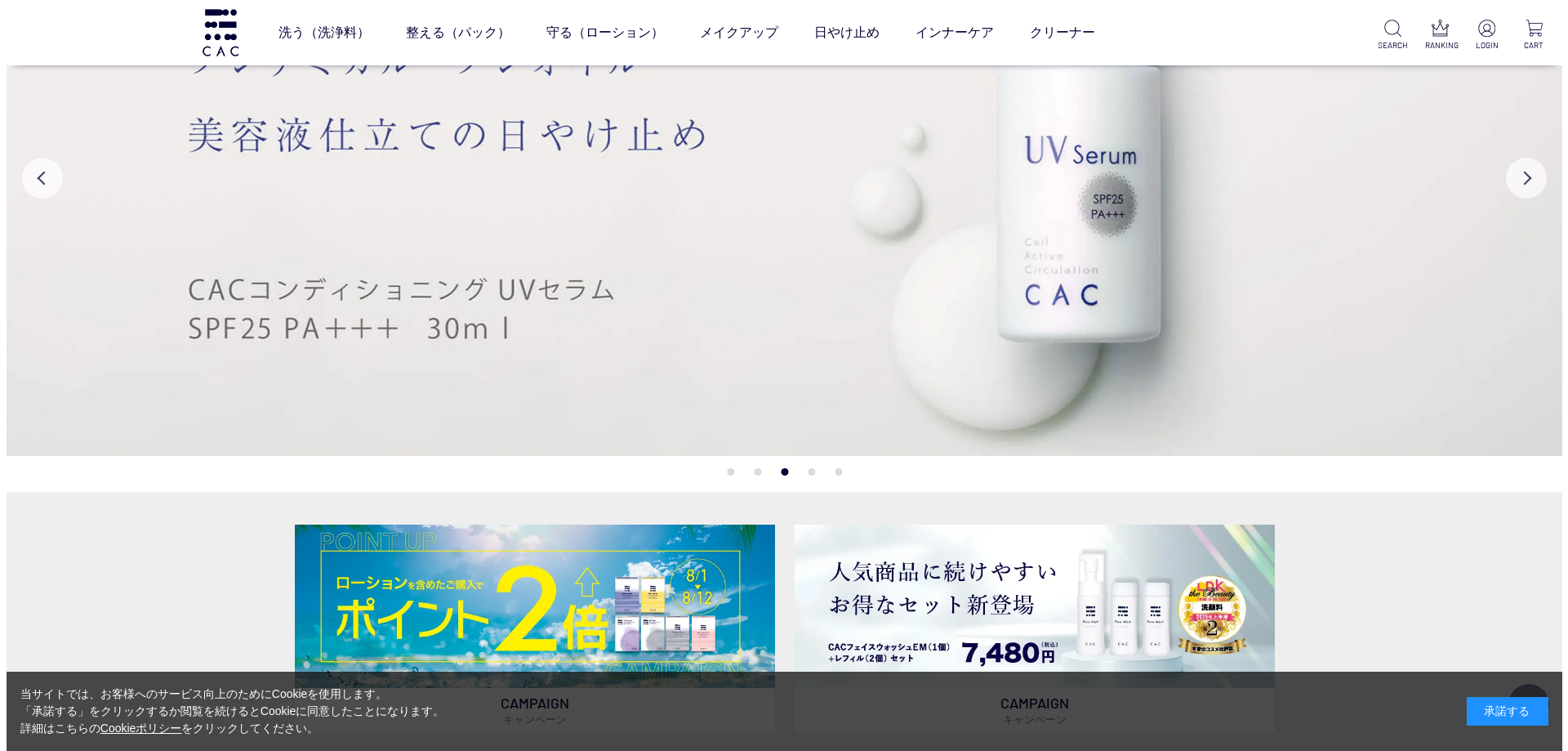
scroll to position [583, 0]
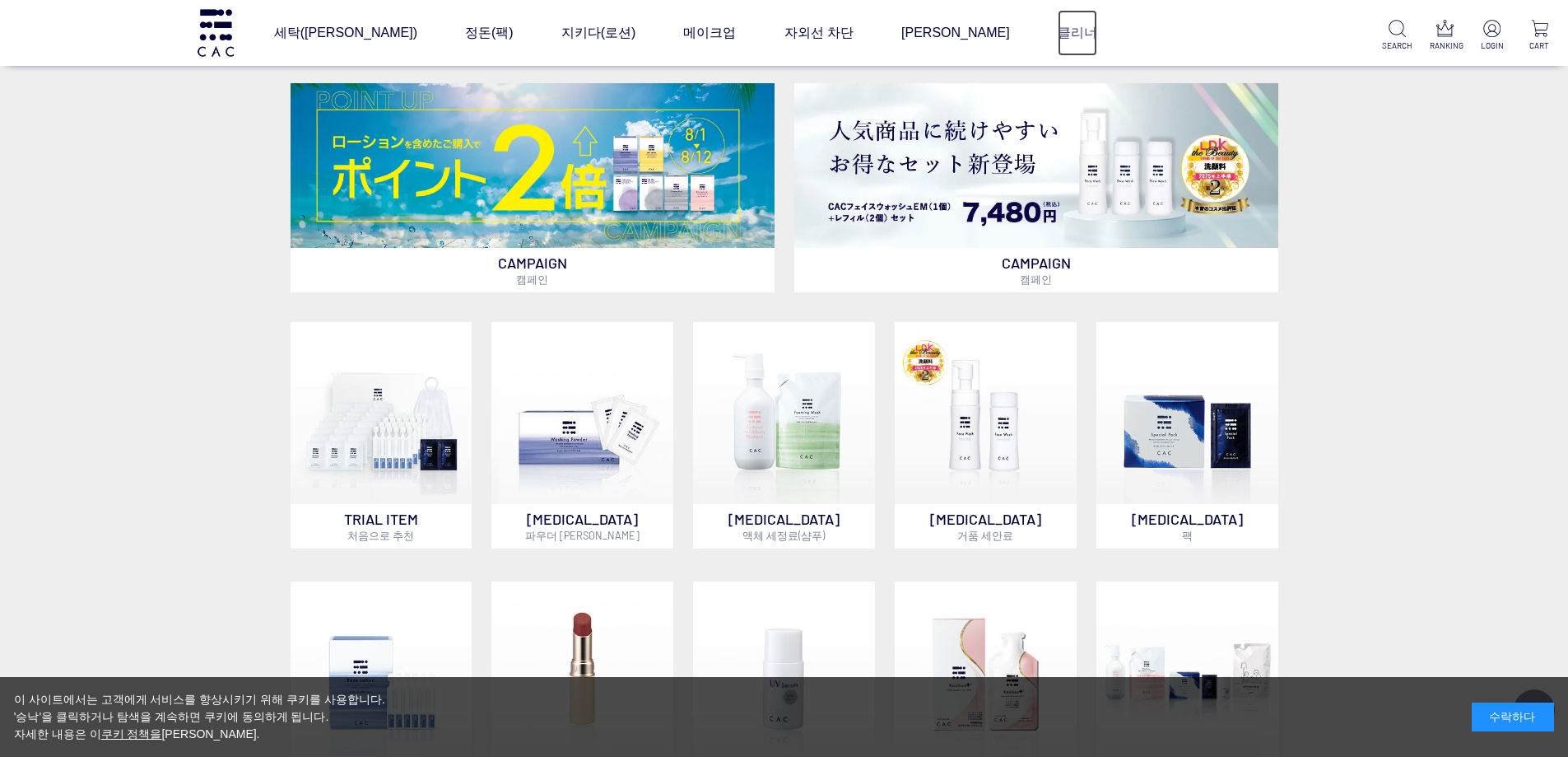
click at [1087, 32] on font "클리너" at bounding box center [1077, 32] width 40 height 14
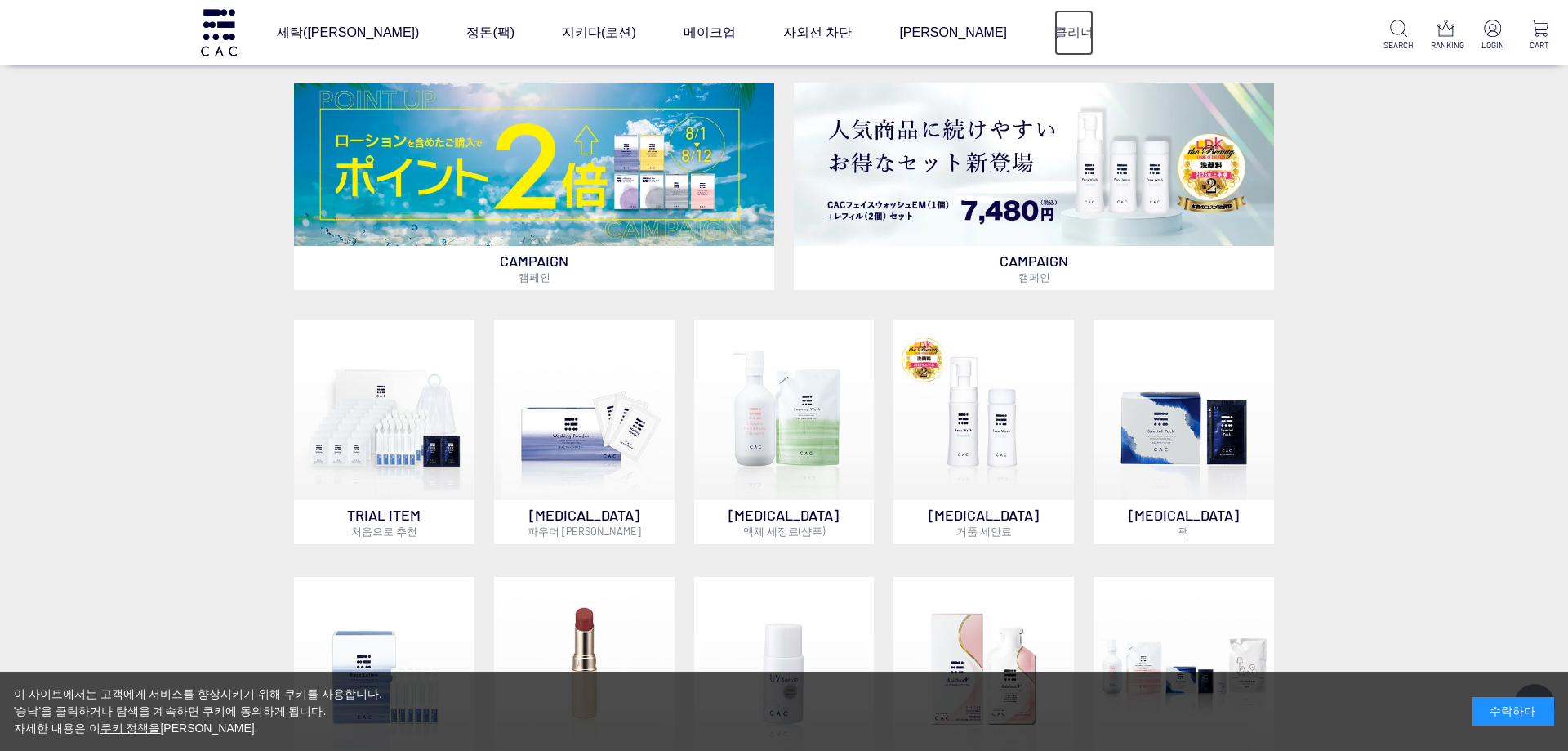
click at [1078, 31] on font "클리너" at bounding box center [1074, 32] width 40 height 14
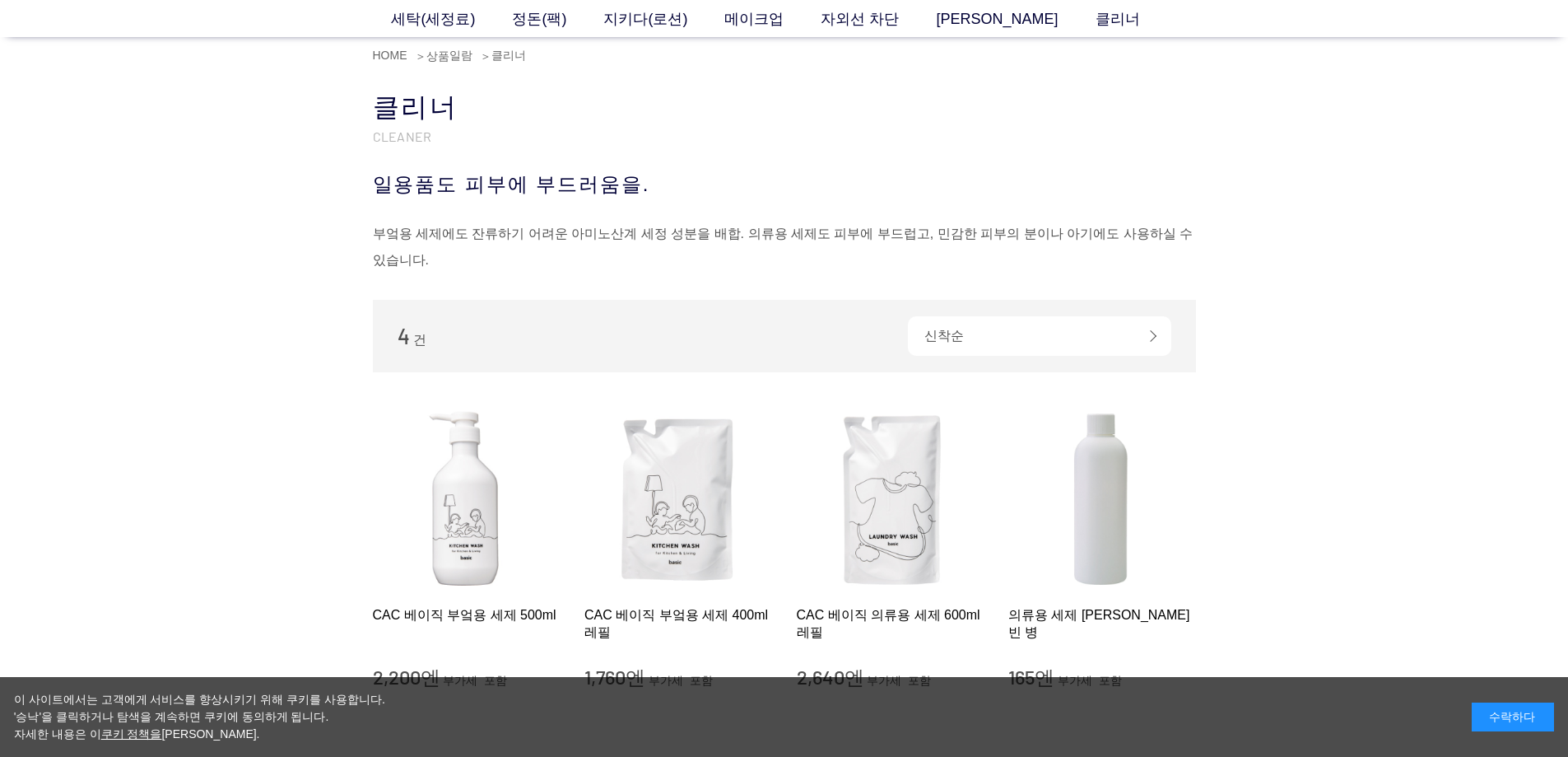
scroll to position [247, 0]
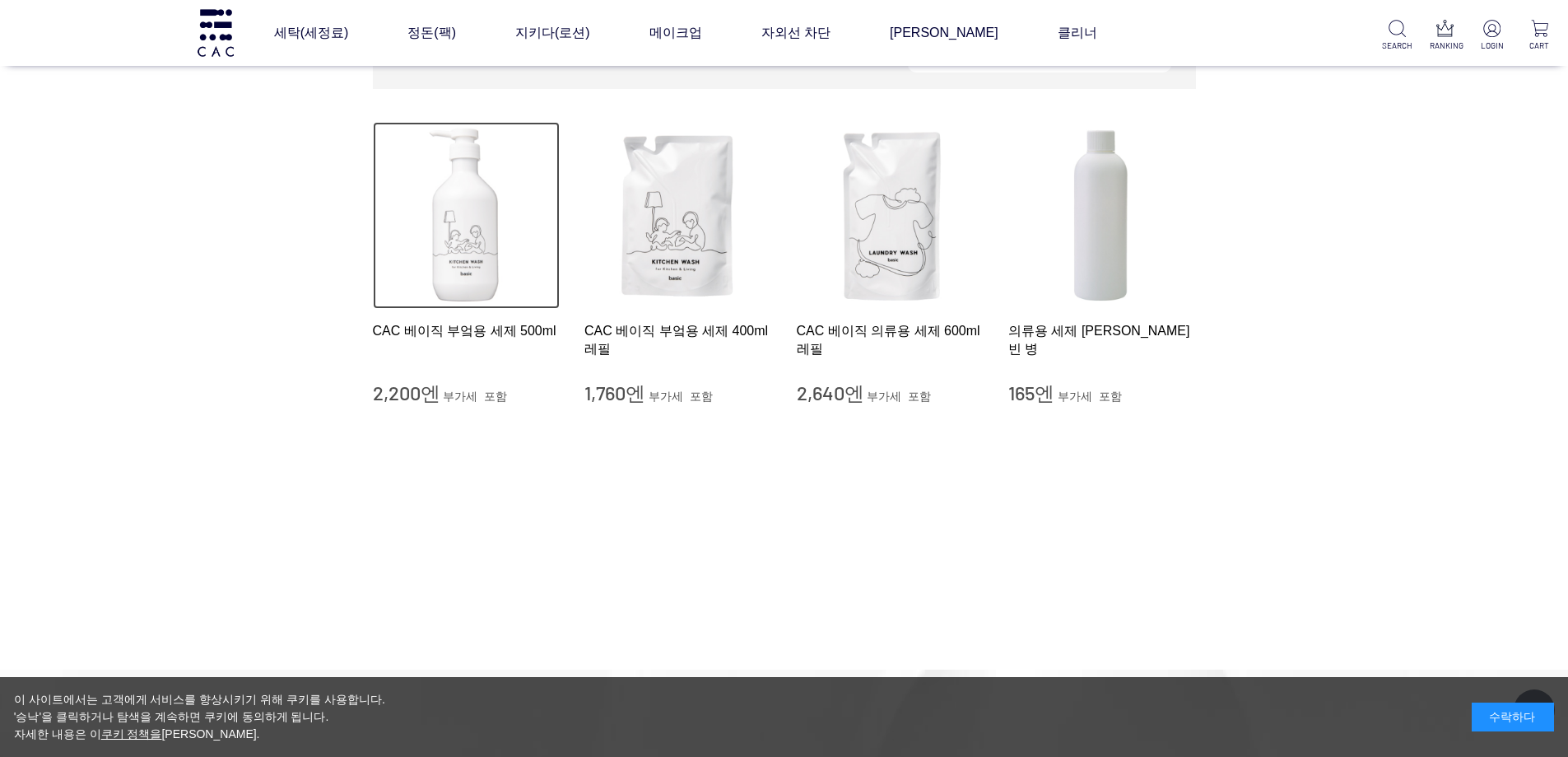
click at [469, 238] on img at bounding box center [466, 216] width 188 height 188
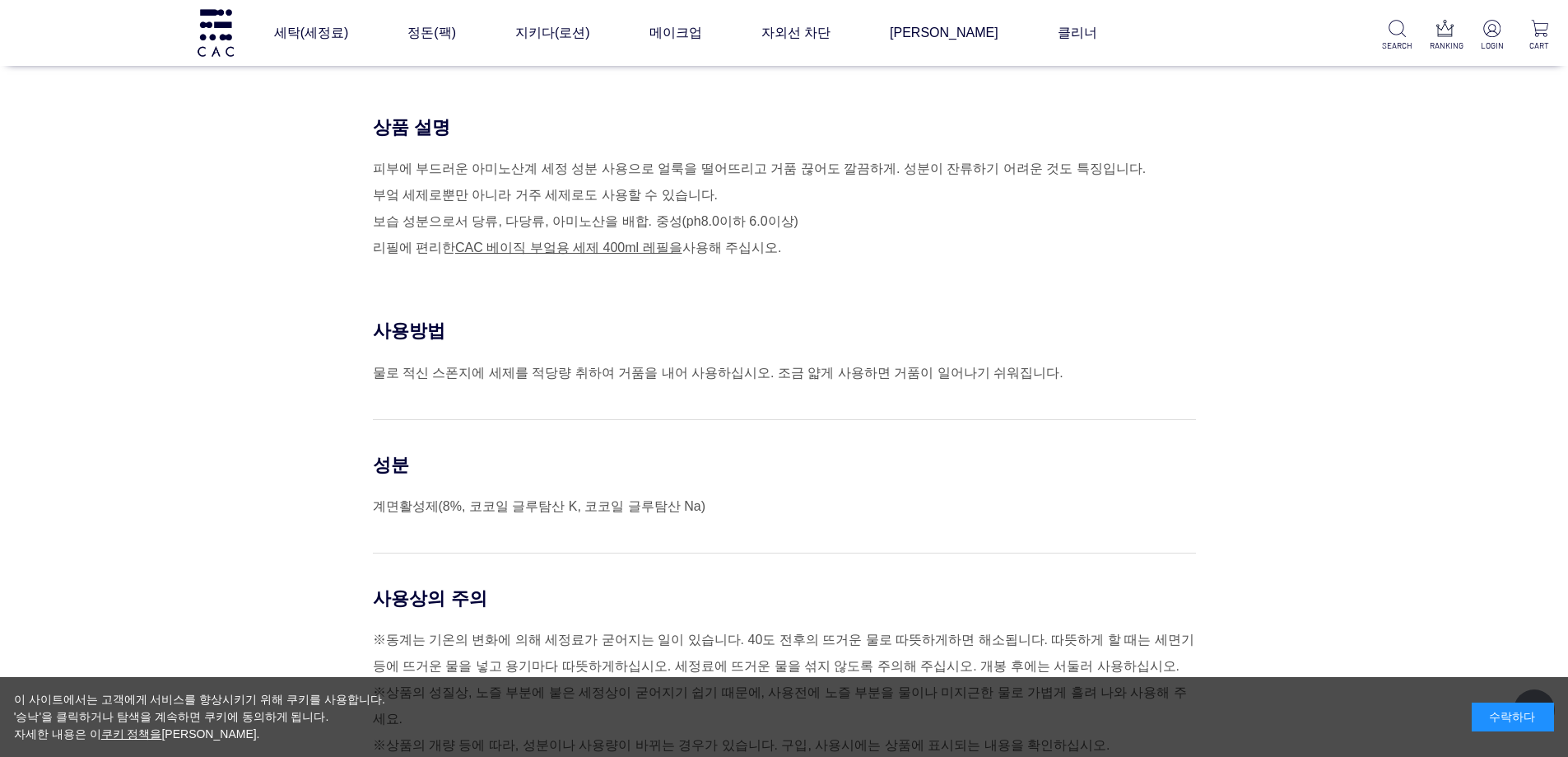
scroll to position [659, 0]
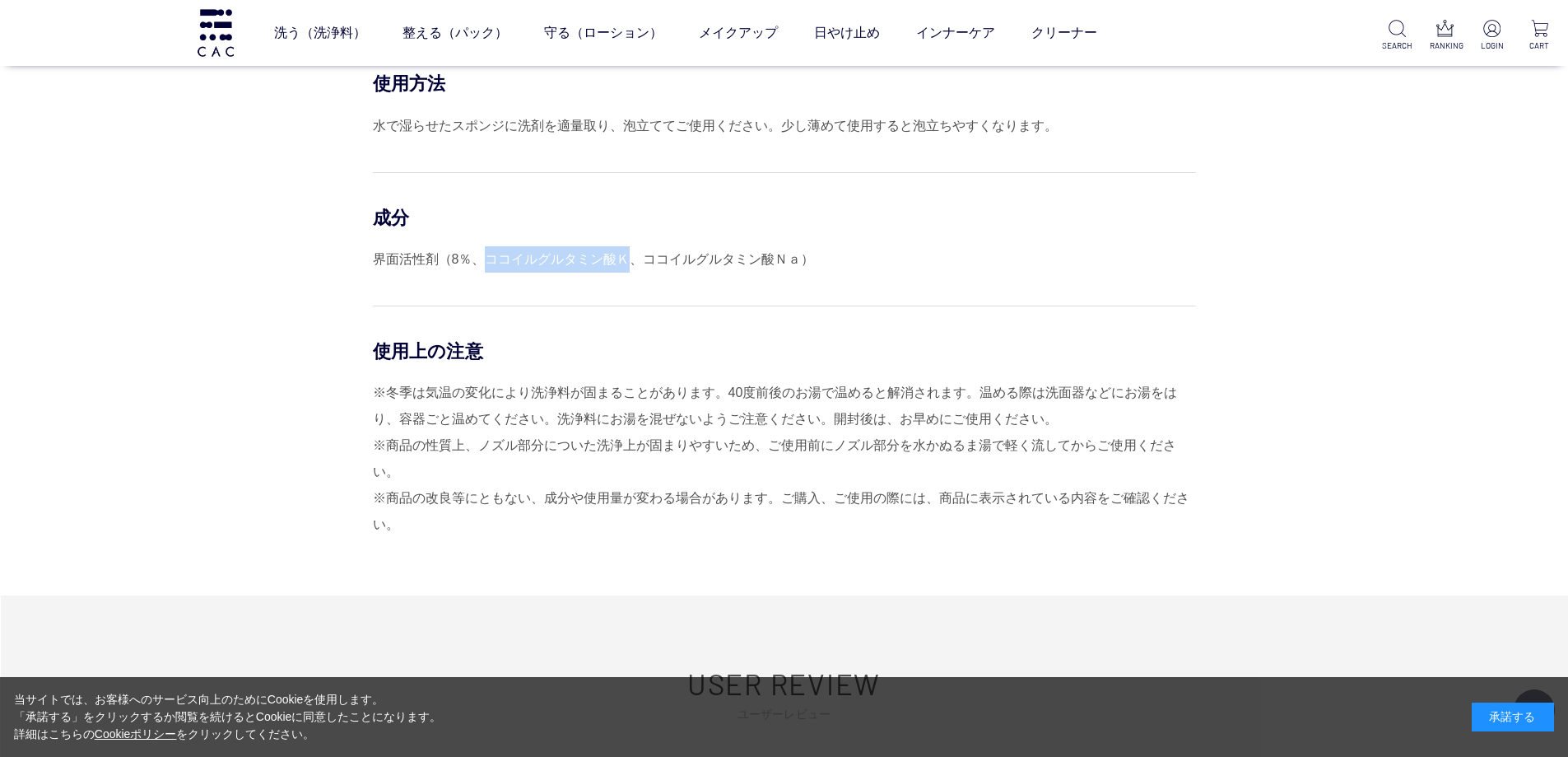
drag, startPoint x: 624, startPoint y: 261, endPoint x: 490, endPoint y: 254, distance: 134.2
click at [490, 254] on div "界面活性剤（8％、ココイルグルタミン酸Ｋ、ココイルグルタミン酸Ｎａ）" at bounding box center [784, 260] width 823 height 27
copy div "ココイルグルタミン酸Ｋ"
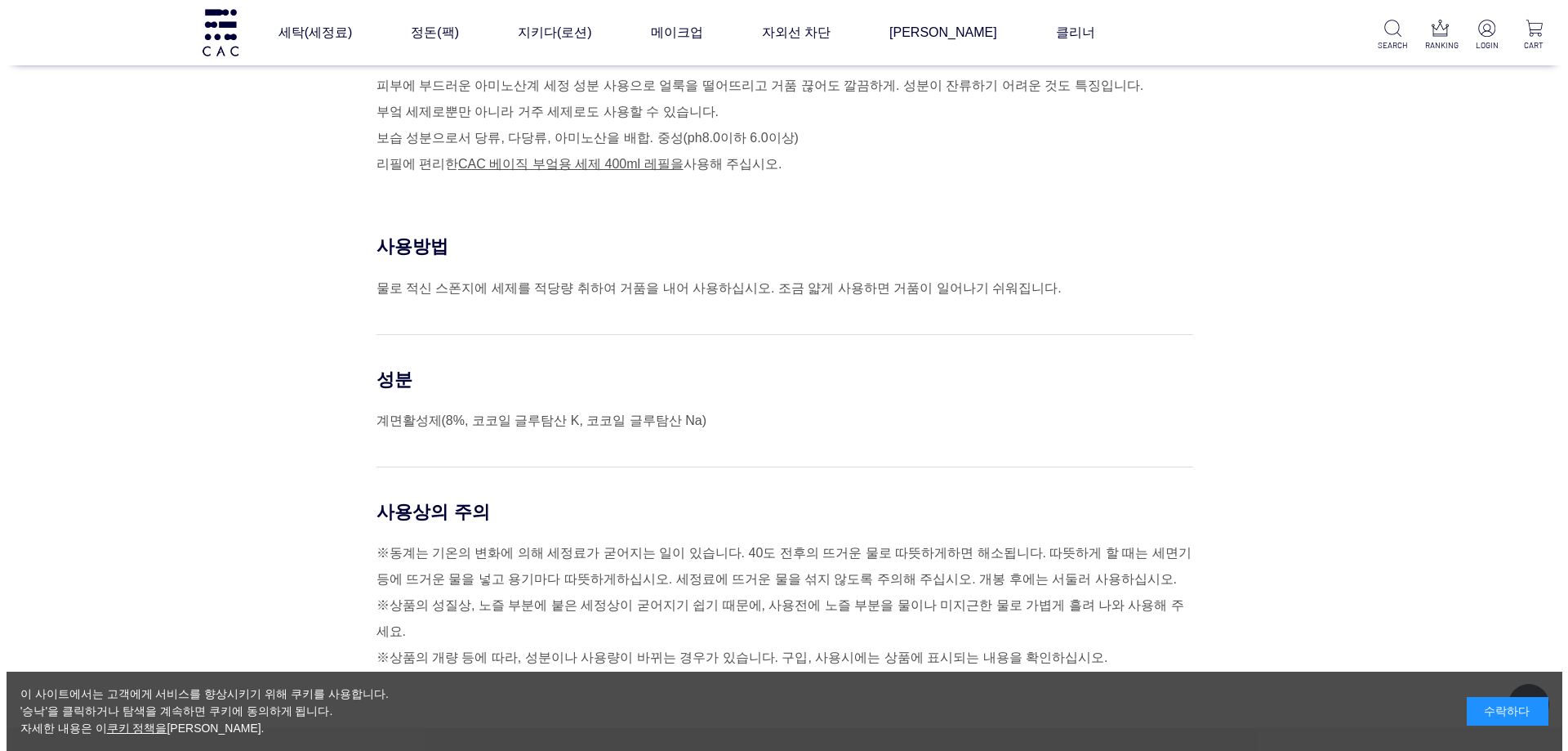
scroll to position [0, 0]
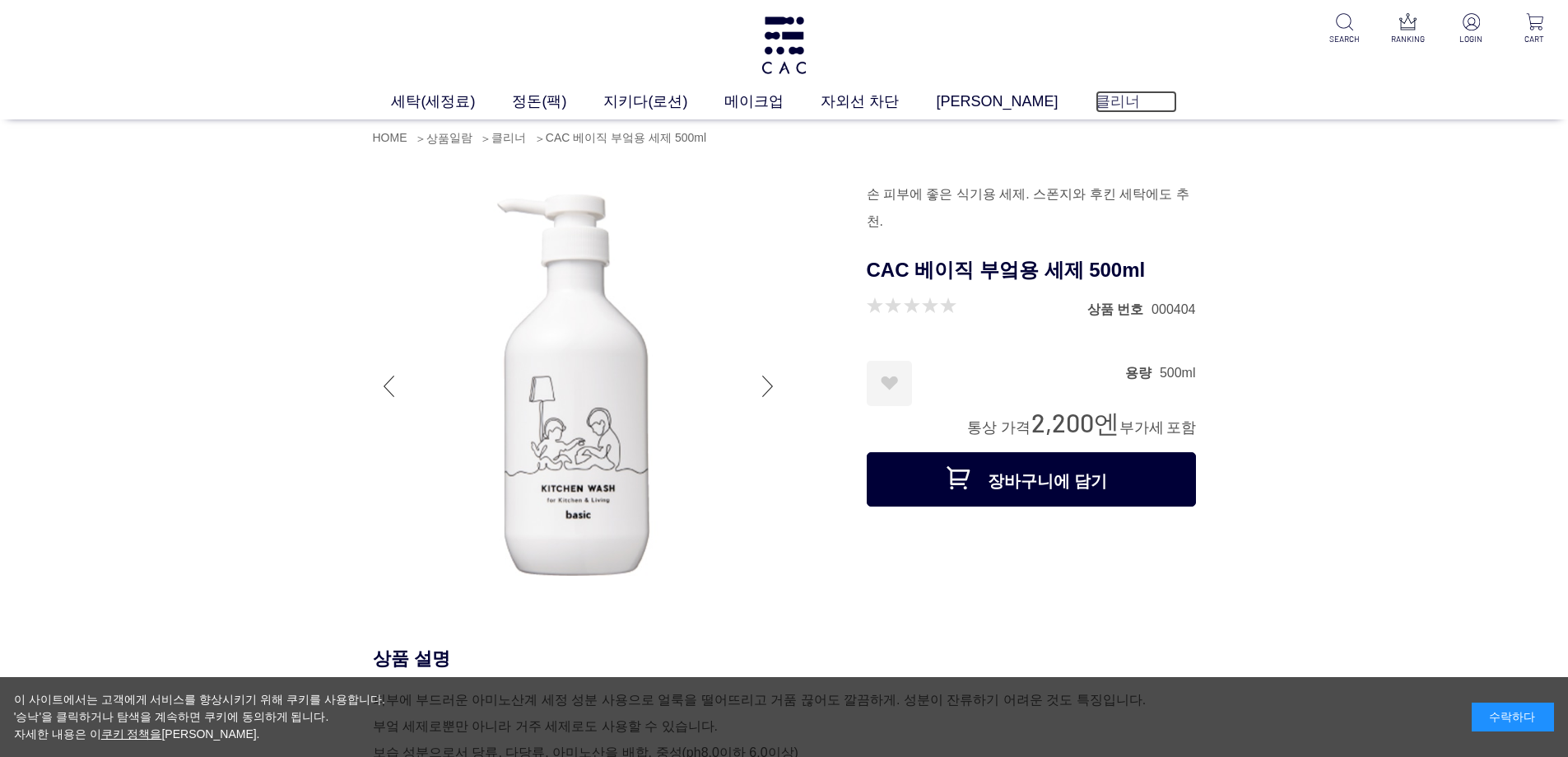
click at [1096, 106] on font "클리너" at bounding box center [1117, 101] width 44 height 17
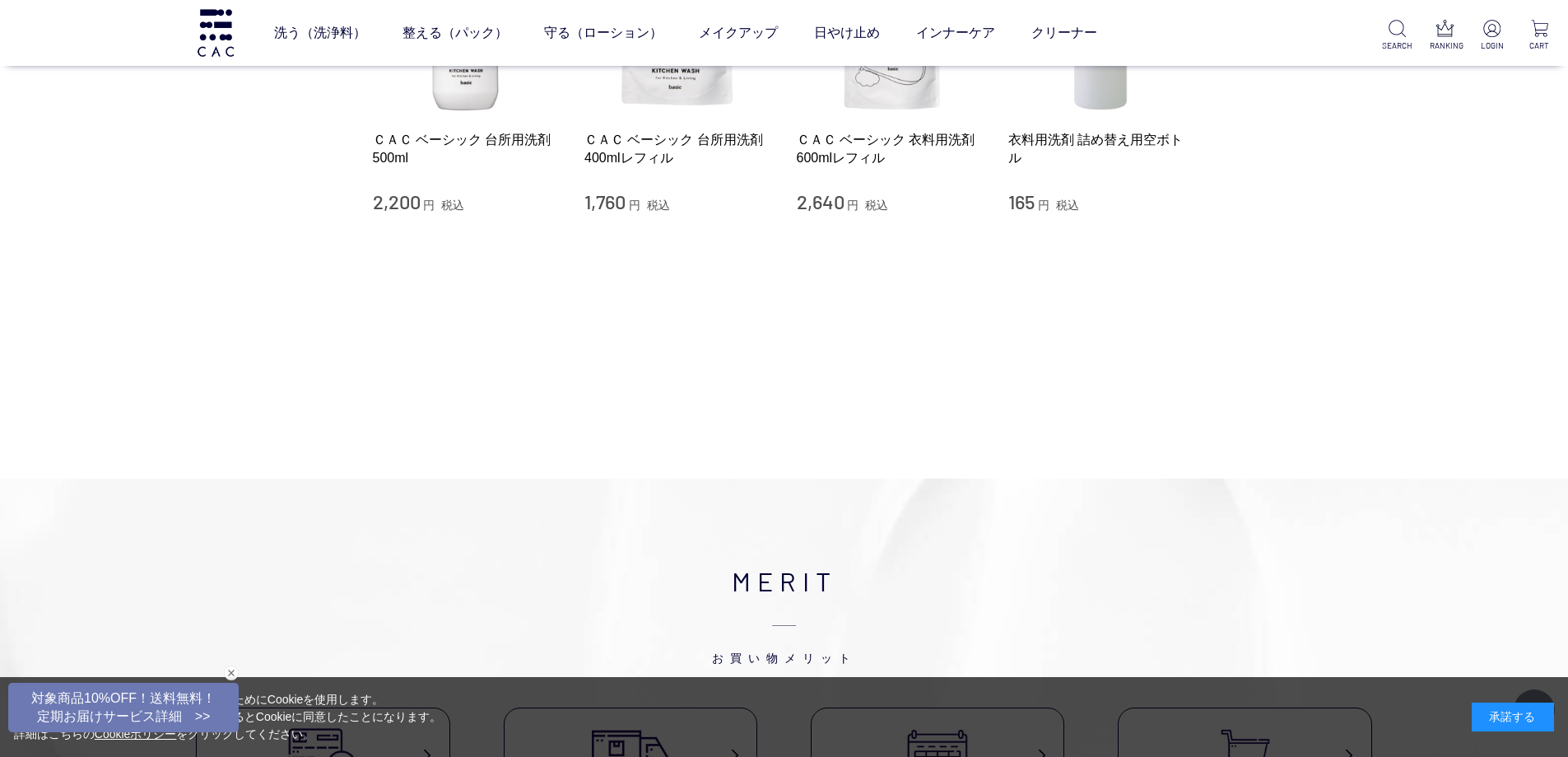
scroll to position [165, 0]
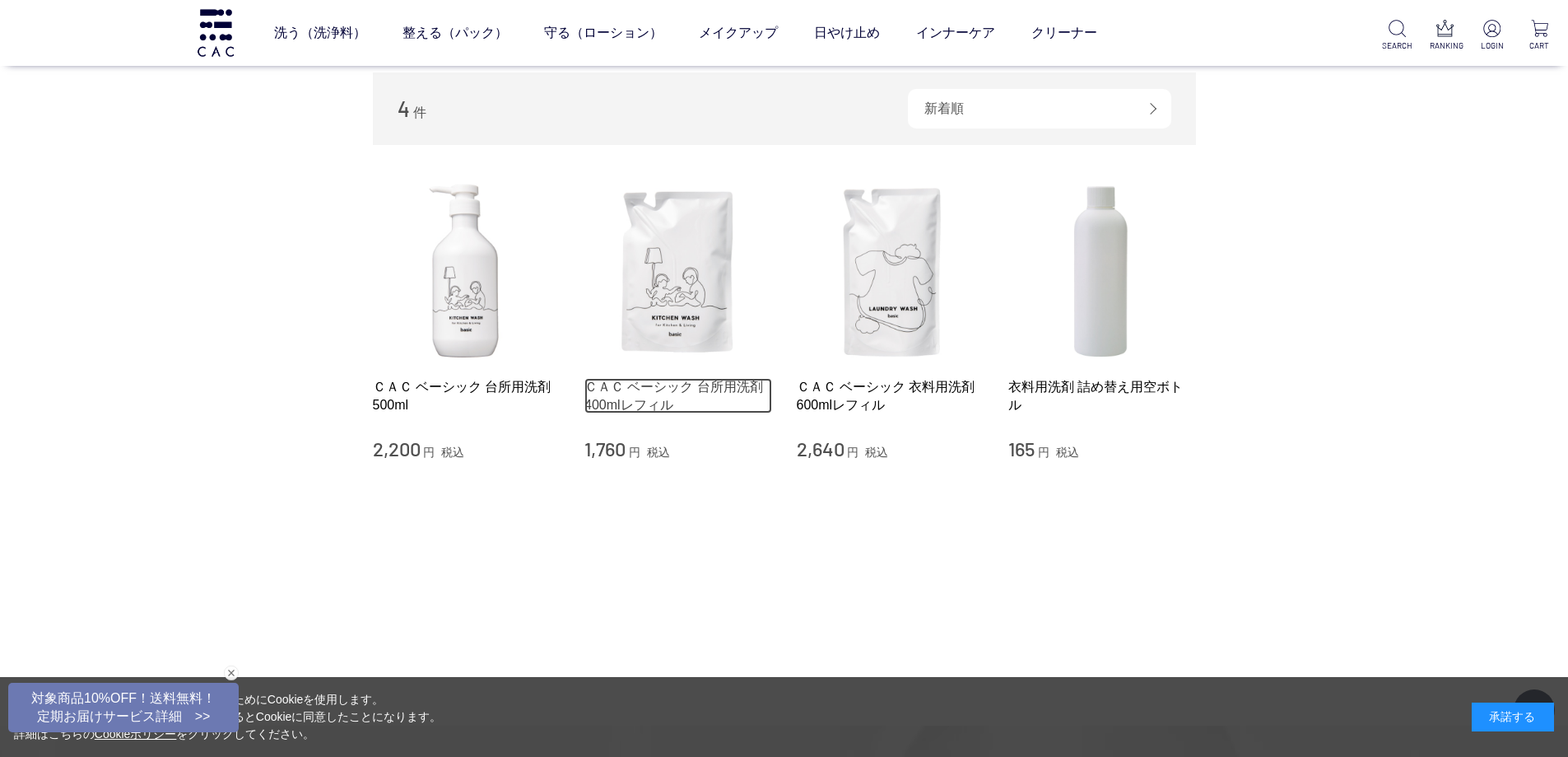
click at [701, 381] on link "ＣＡＣ ベーシック 台所用洗剤 400mlレフィル" at bounding box center [678, 395] width 188 height 36
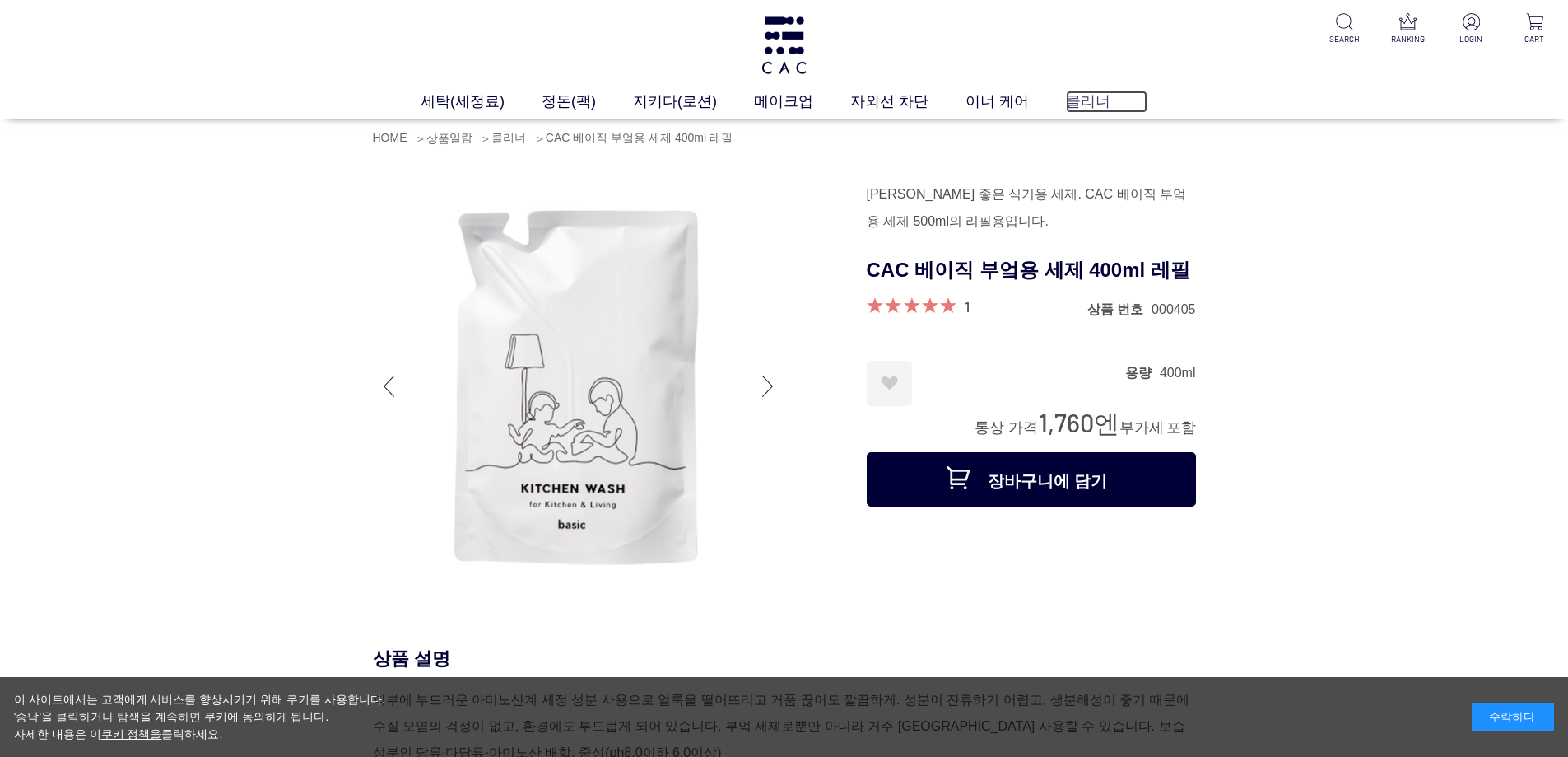
click at [1069, 107] on font "클리너" at bounding box center [1087, 101] width 44 height 17
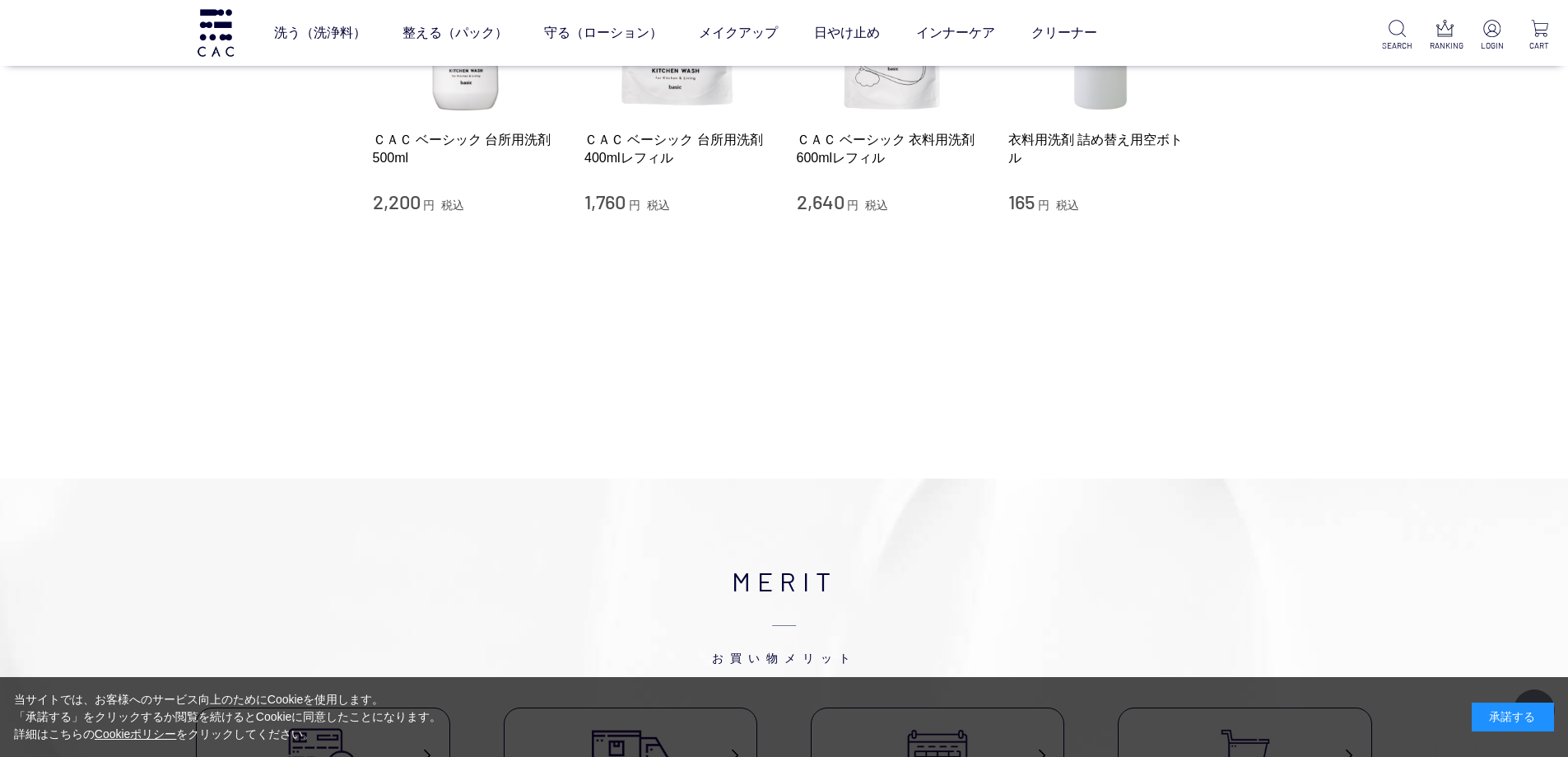
scroll to position [165, 0]
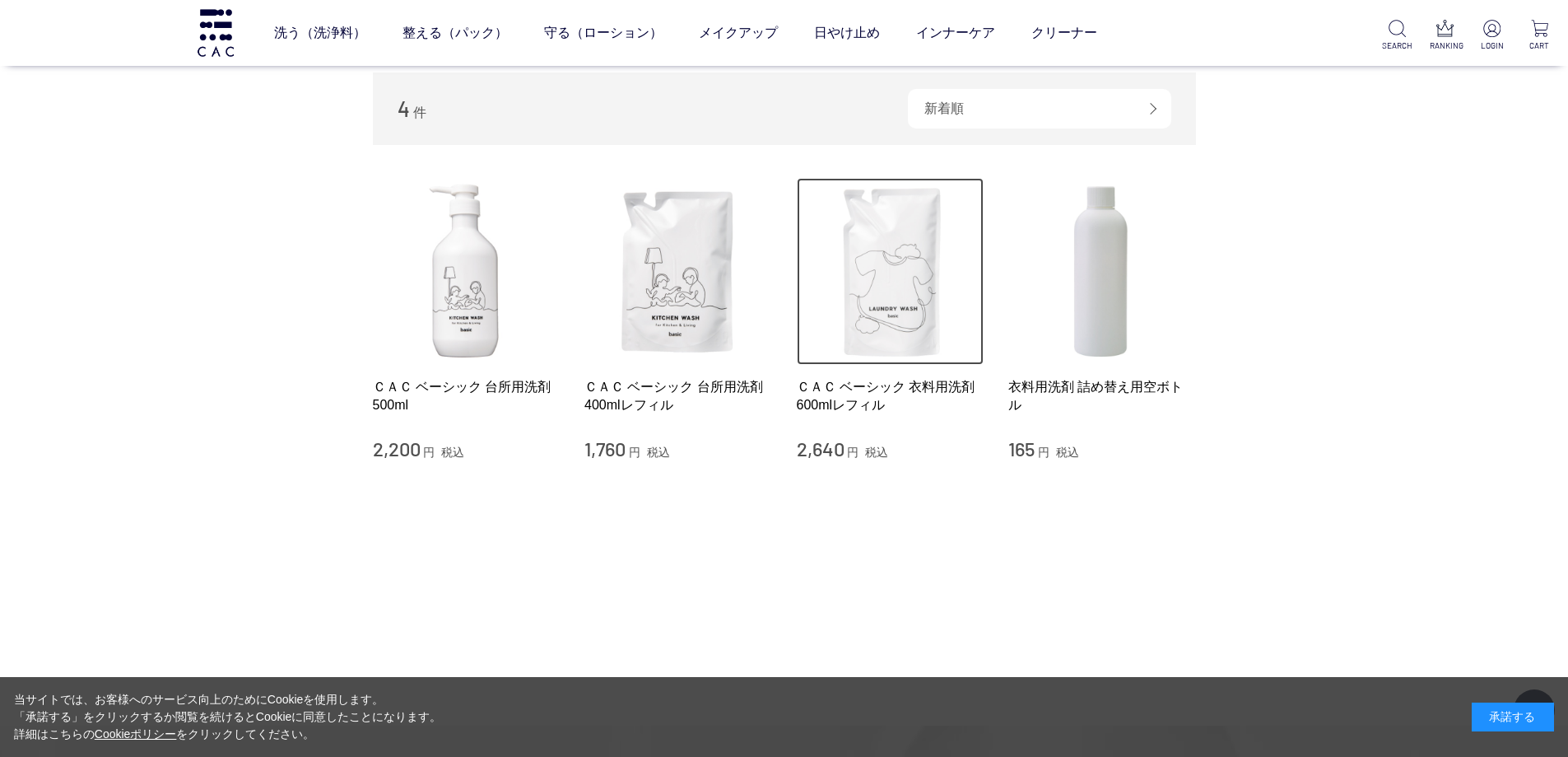
click at [893, 290] on img at bounding box center [890, 272] width 188 height 188
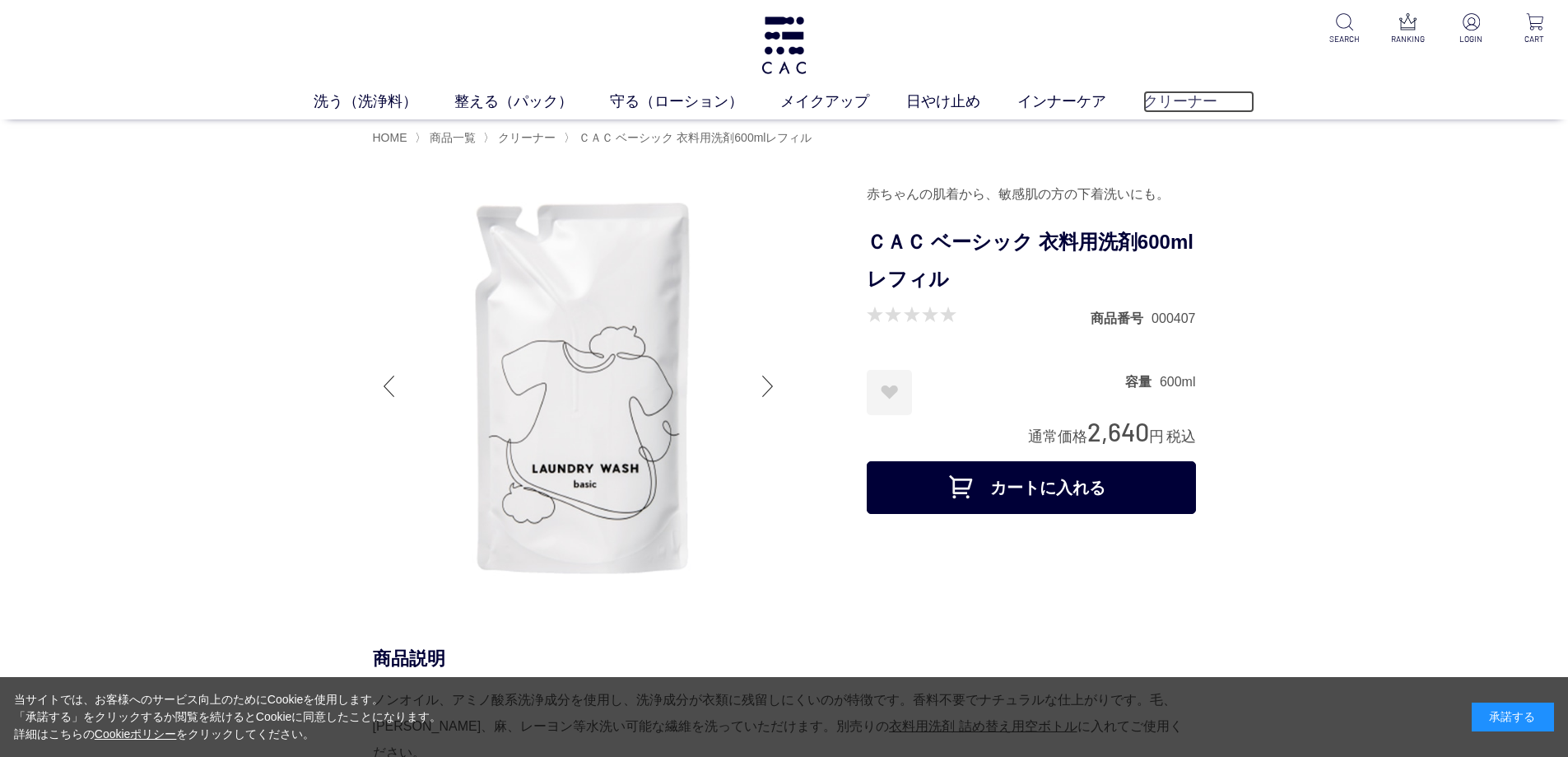
click at [1178, 96] on link "クリーナー" at bounding box center [1199, 101] width 111 height 22
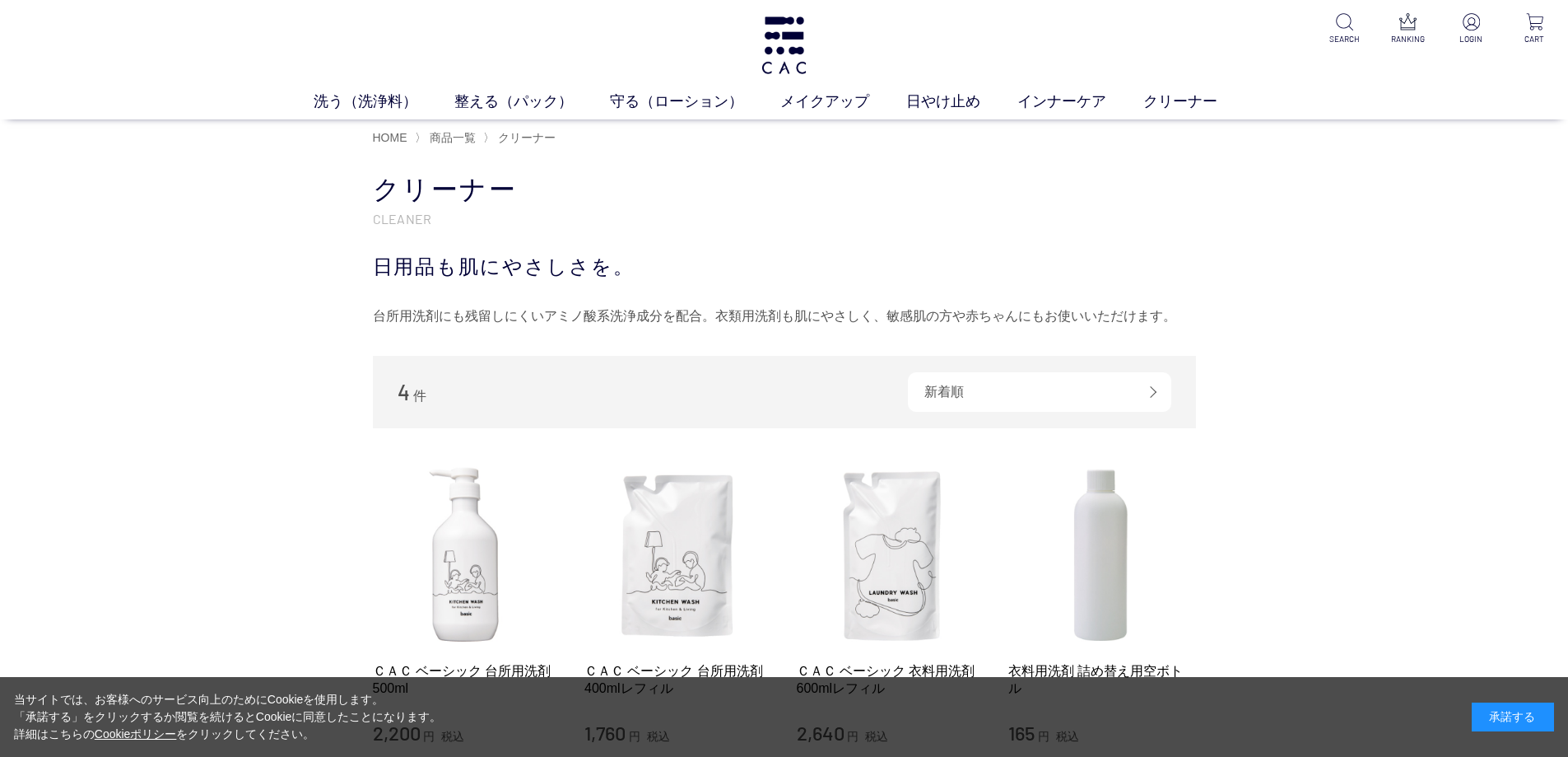
scroll to position [329, 0]
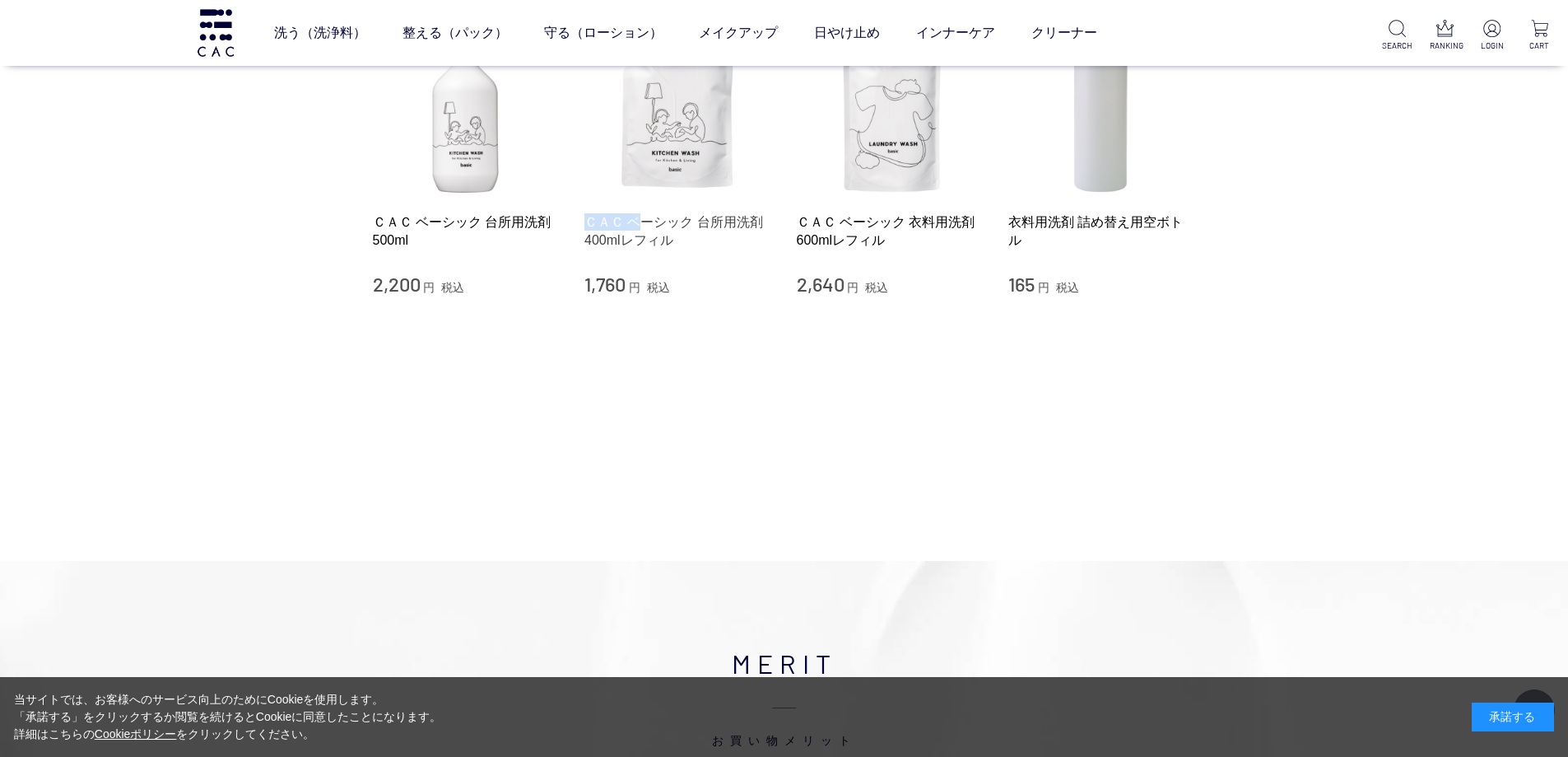
drag, startPoint x: 572, startPoint y: 221, endPoint x: 638, endPoint y: 213, distance: 66.5
click at [638, 213] on li "ＣＡＣ ベーシック 台所用洗剤 500ml 2,200 円 税込 ＣＡＣ ベーシック 台所用洗剤 400mlレフィル 1,760 円 税込 ＣＡＣ ベーシック…" at bounding box center [784, 156] width 823 height 284
drag, startPoint x: 362, startPoint y: 219, endPoint x: 555, endPoint y: 218, distance: 193.0
click at [555, 218] on div "買い物かご 買い物かご内の商品 買い物かごは空です... カテゴリから探す 商品一覧 スキンケア メイクアップ その他 日やけ止め インナーケア クリーナー …" at bounding box center [784, 84] width 872 height 722
copy link "ＣＡＣ ベーシック 台所用洗剤"
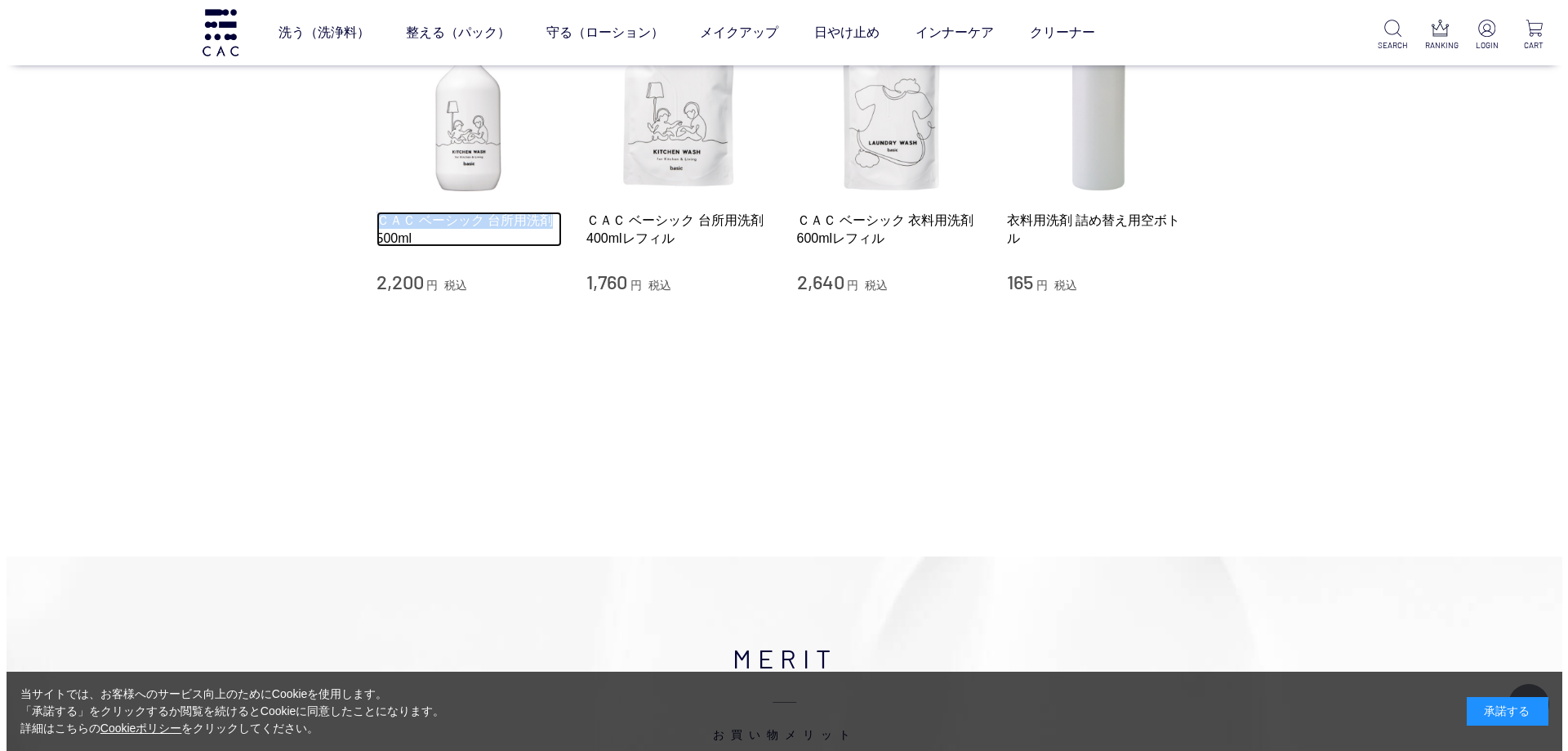
scroll to position [0, 0]
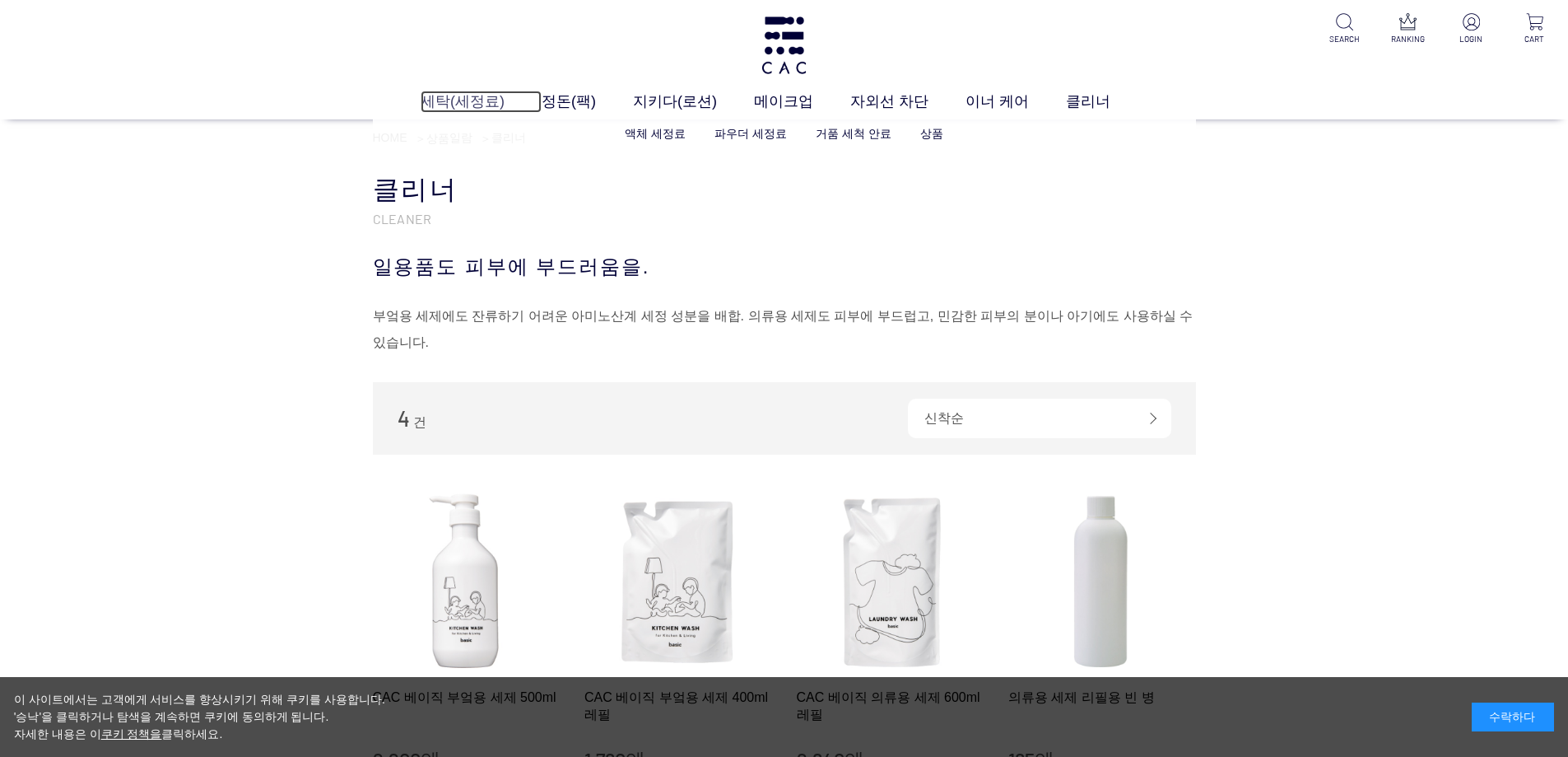
click at [449, 96] on font "세탁(세정료)" at bounding box center [462, 101] width 84 height 17
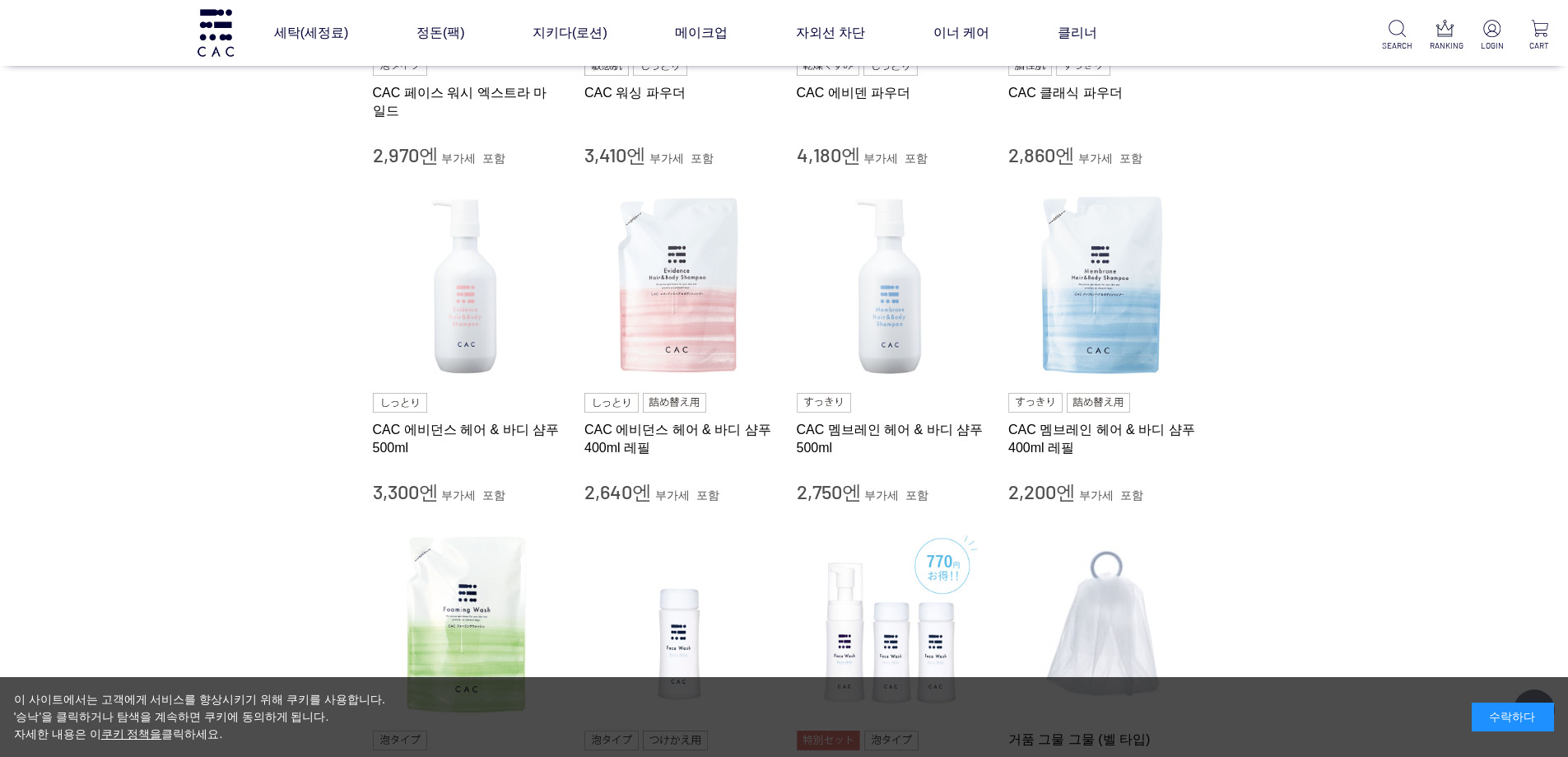
scroll to position [247, 0]
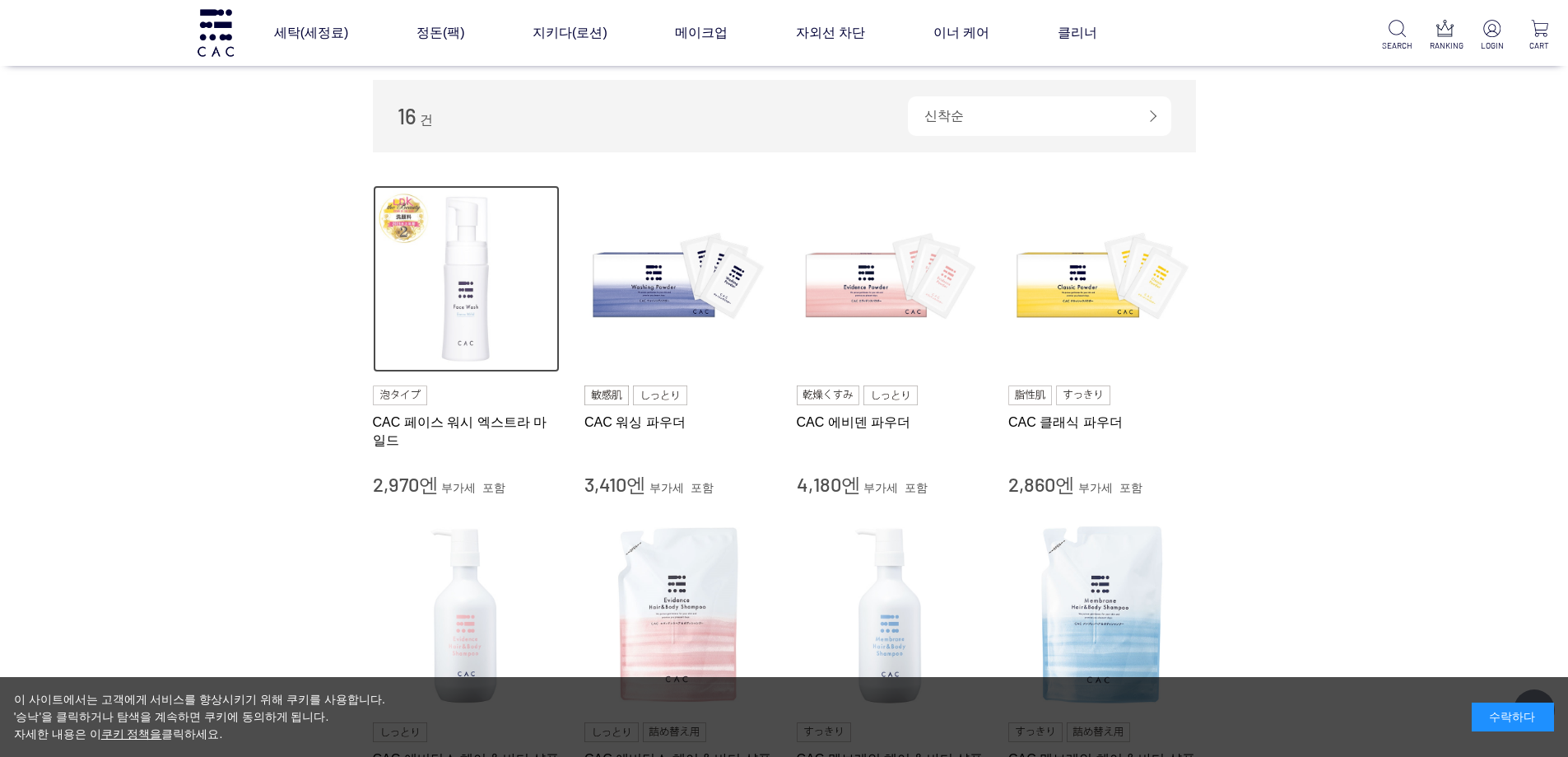
click at [459, 302] on img at bounding box center [466, 280] width 188 height 188
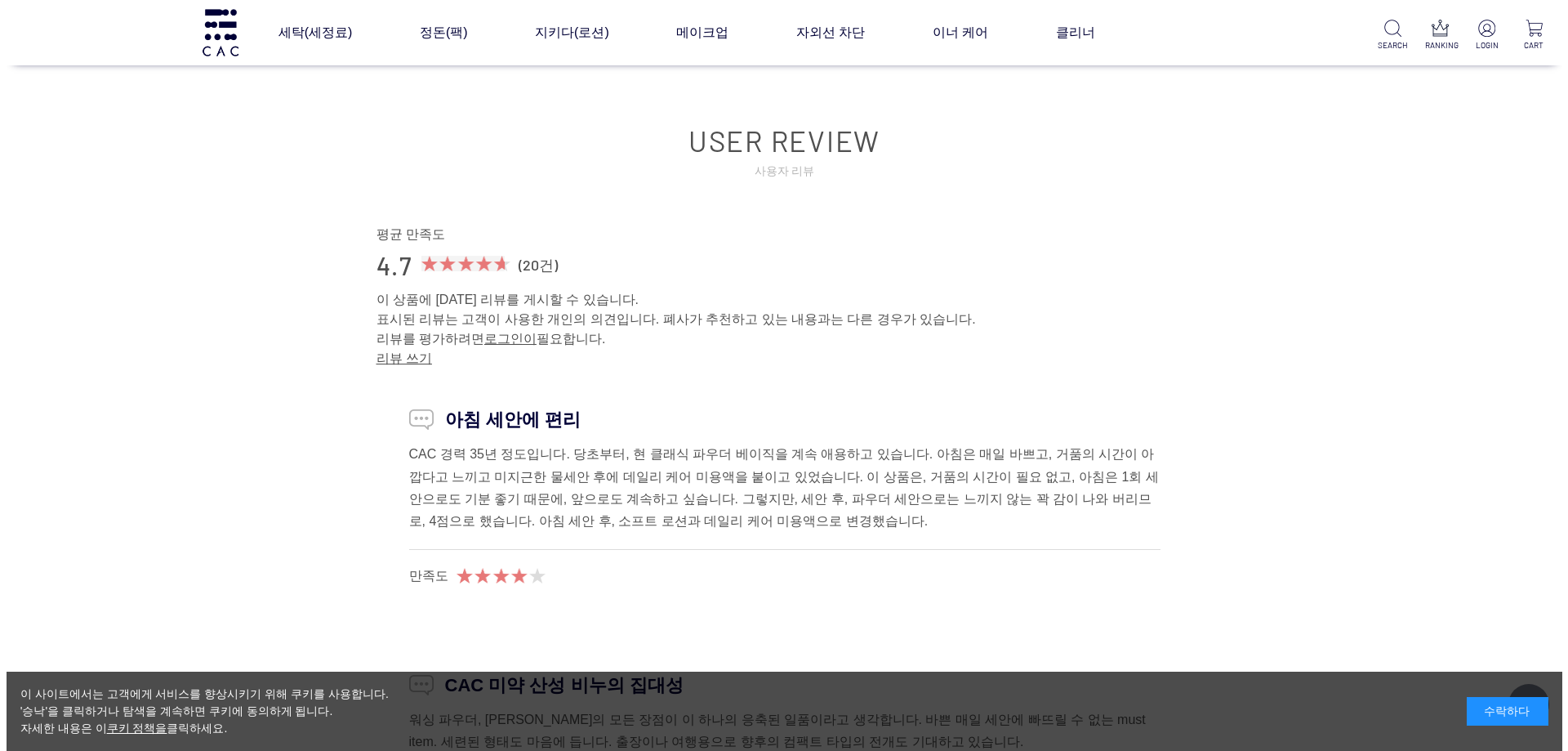
scroll to position [14380, 0]
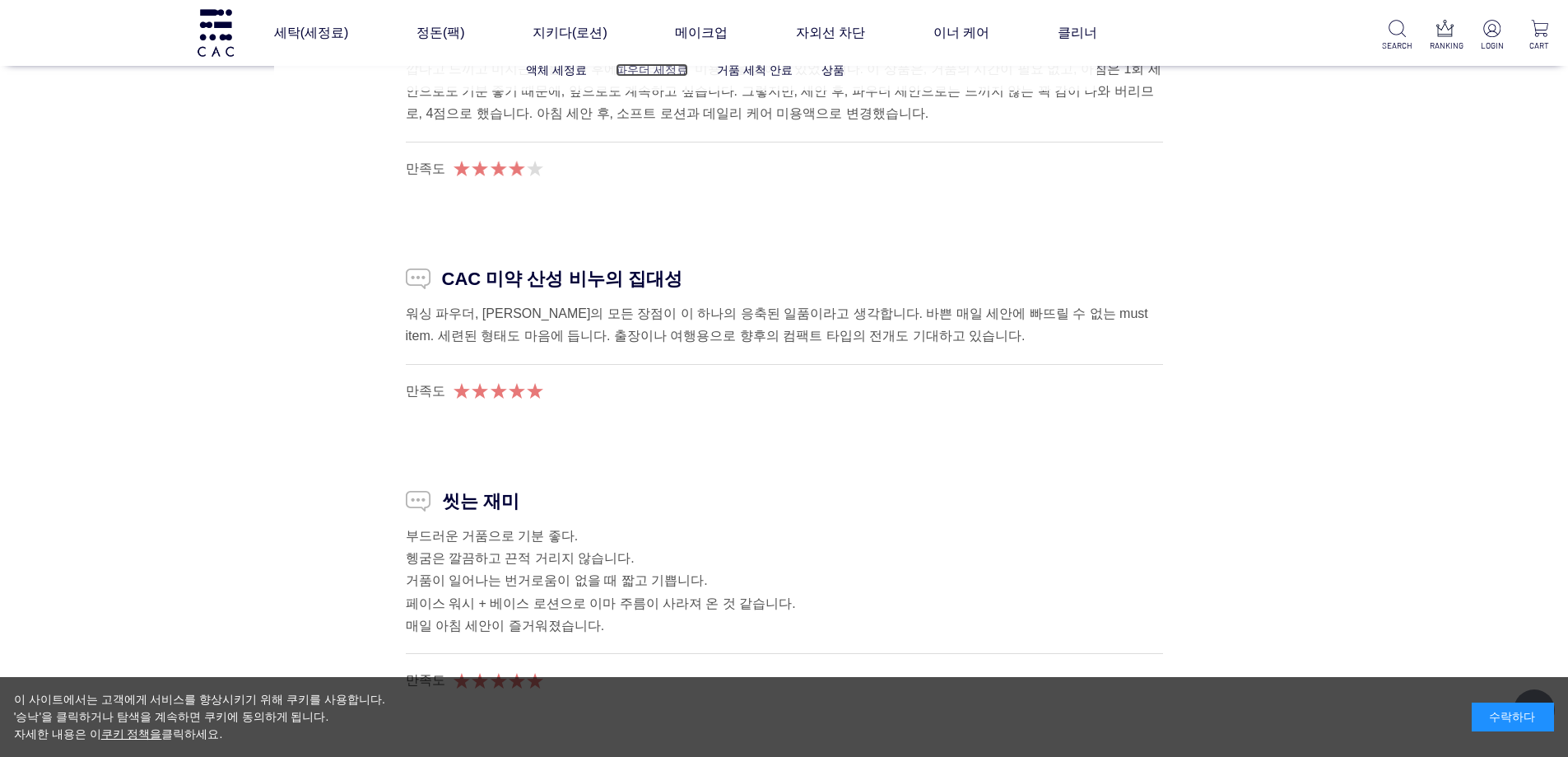
click at [677, 72] on font "파우더 세정료" at bounding box center [652, 70] width 72 height 13
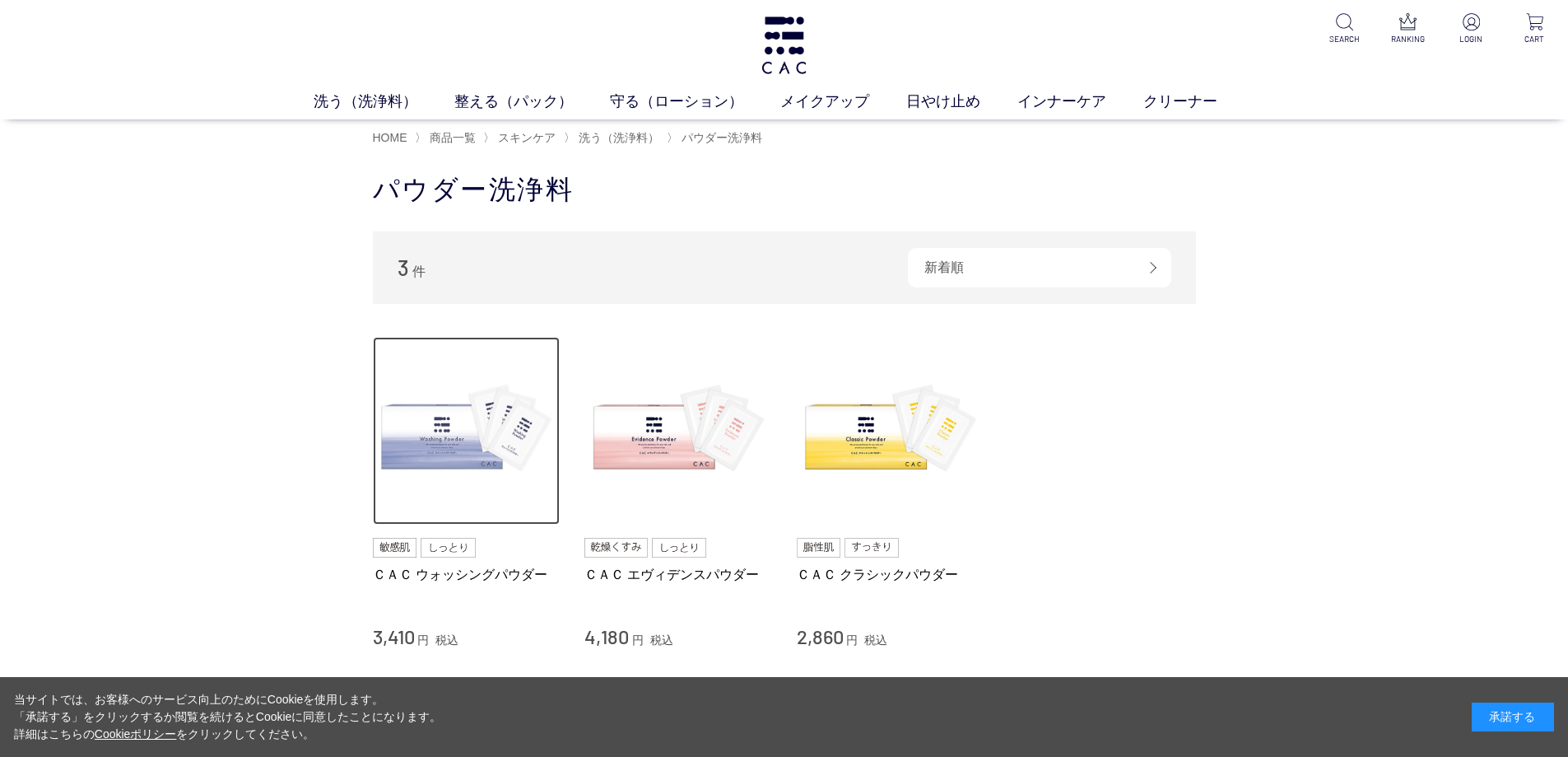
click at [470, 419] on img at bounding box center [466, 431] width 188 height 188
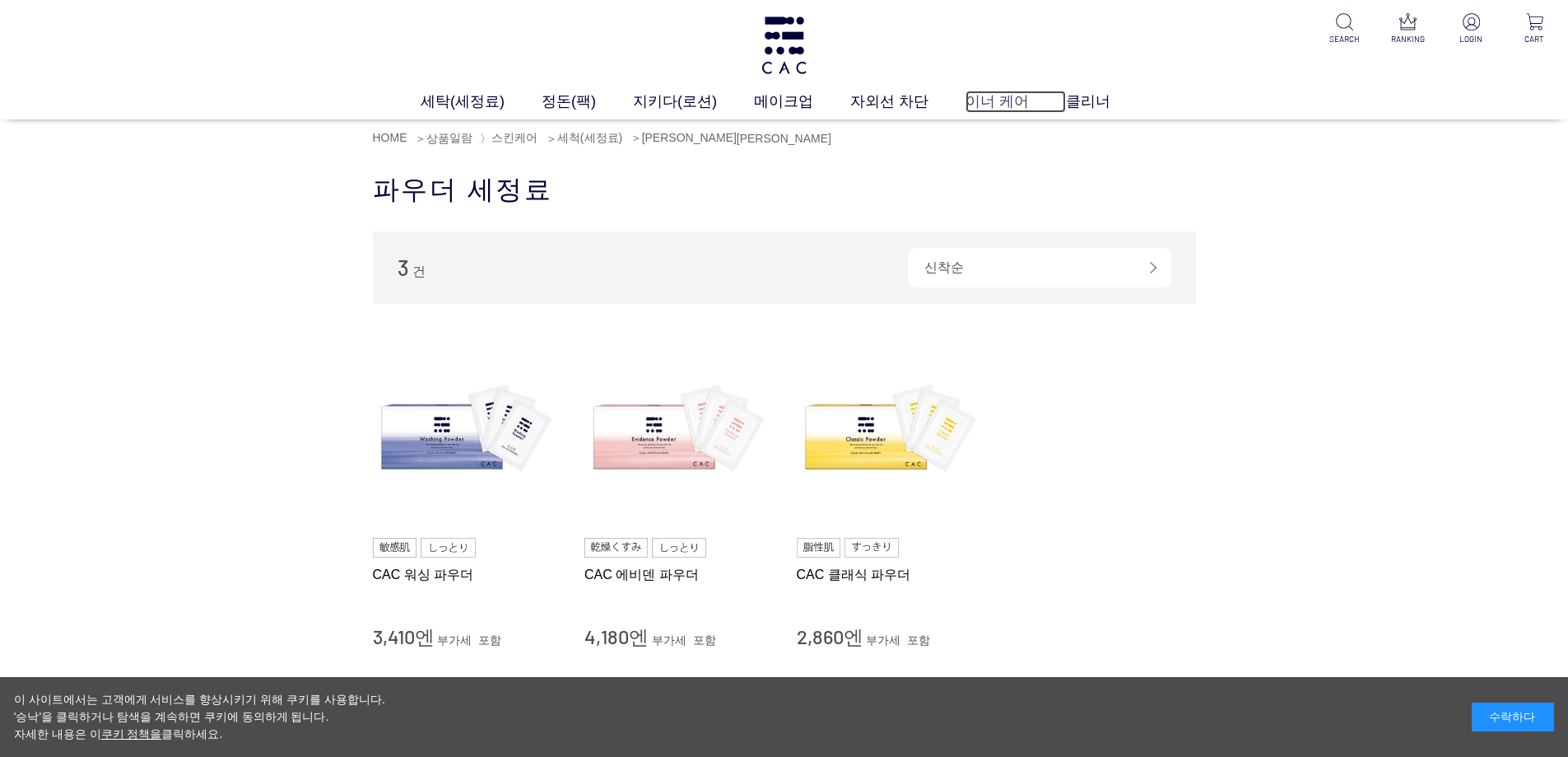
click at [986, 99] on font "이너 케어" at bounding box center [997, 101] width 63 height 17
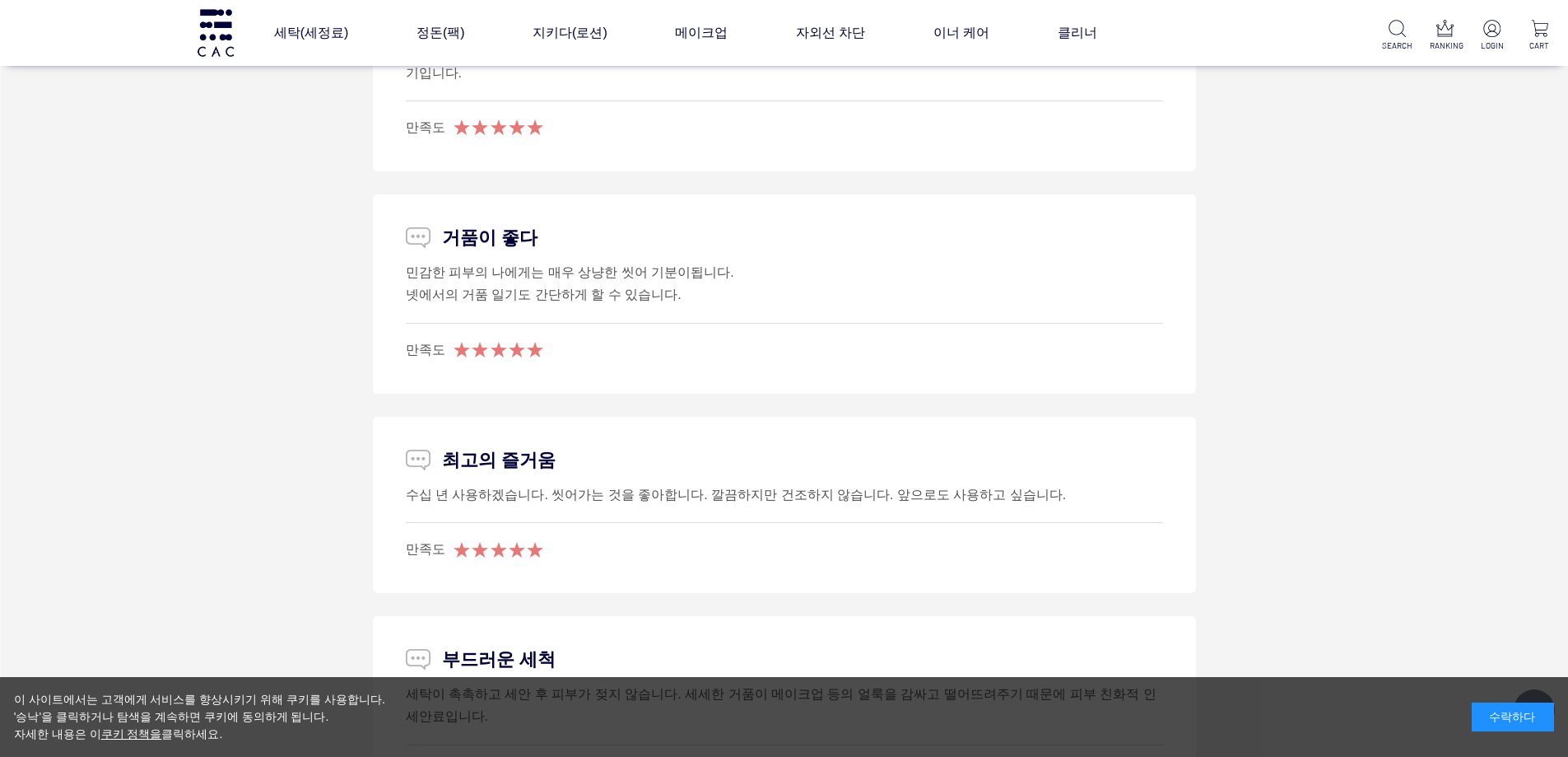
scroll to position [9309, 0]
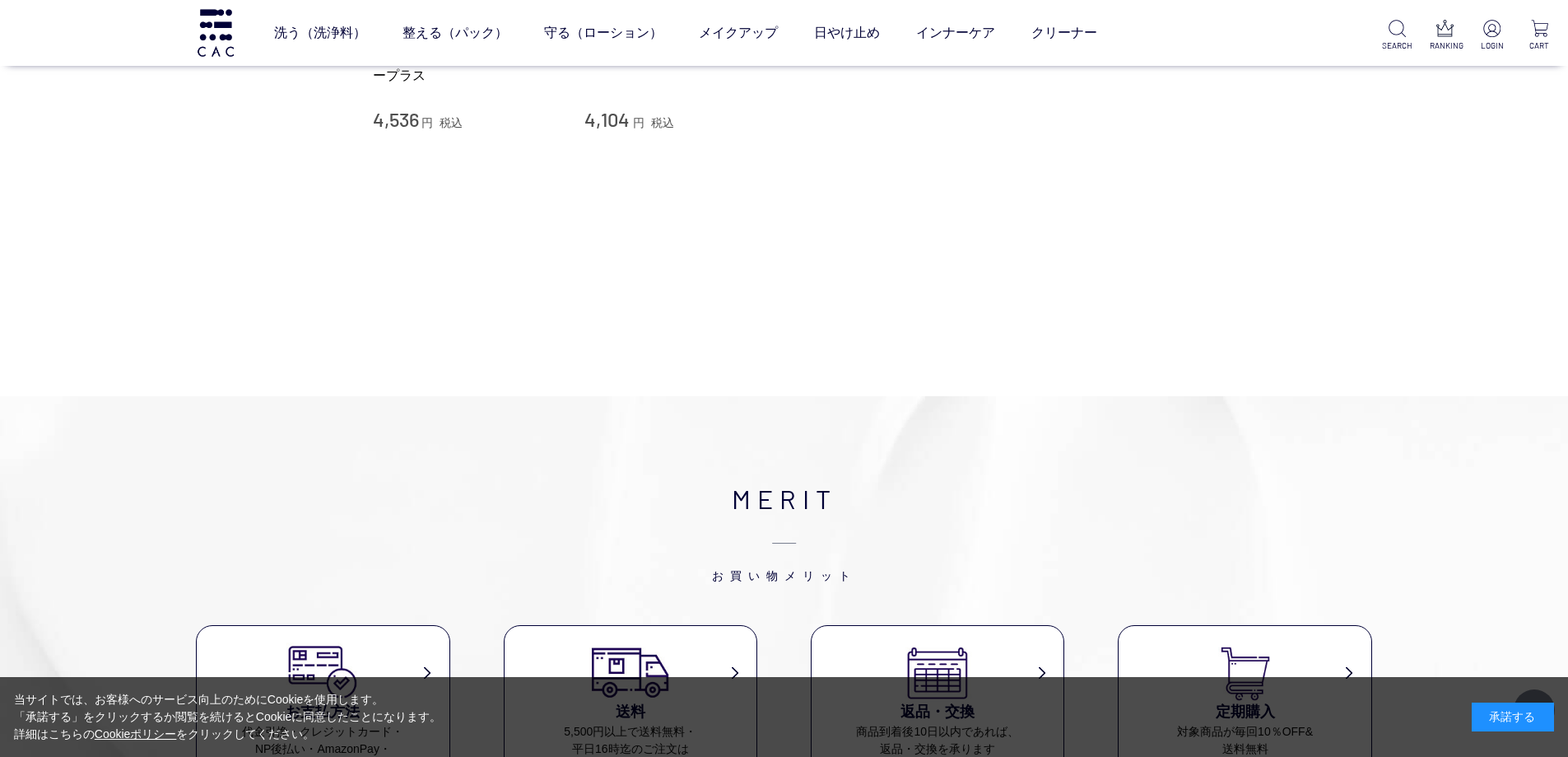
scroll to position [165, 0]
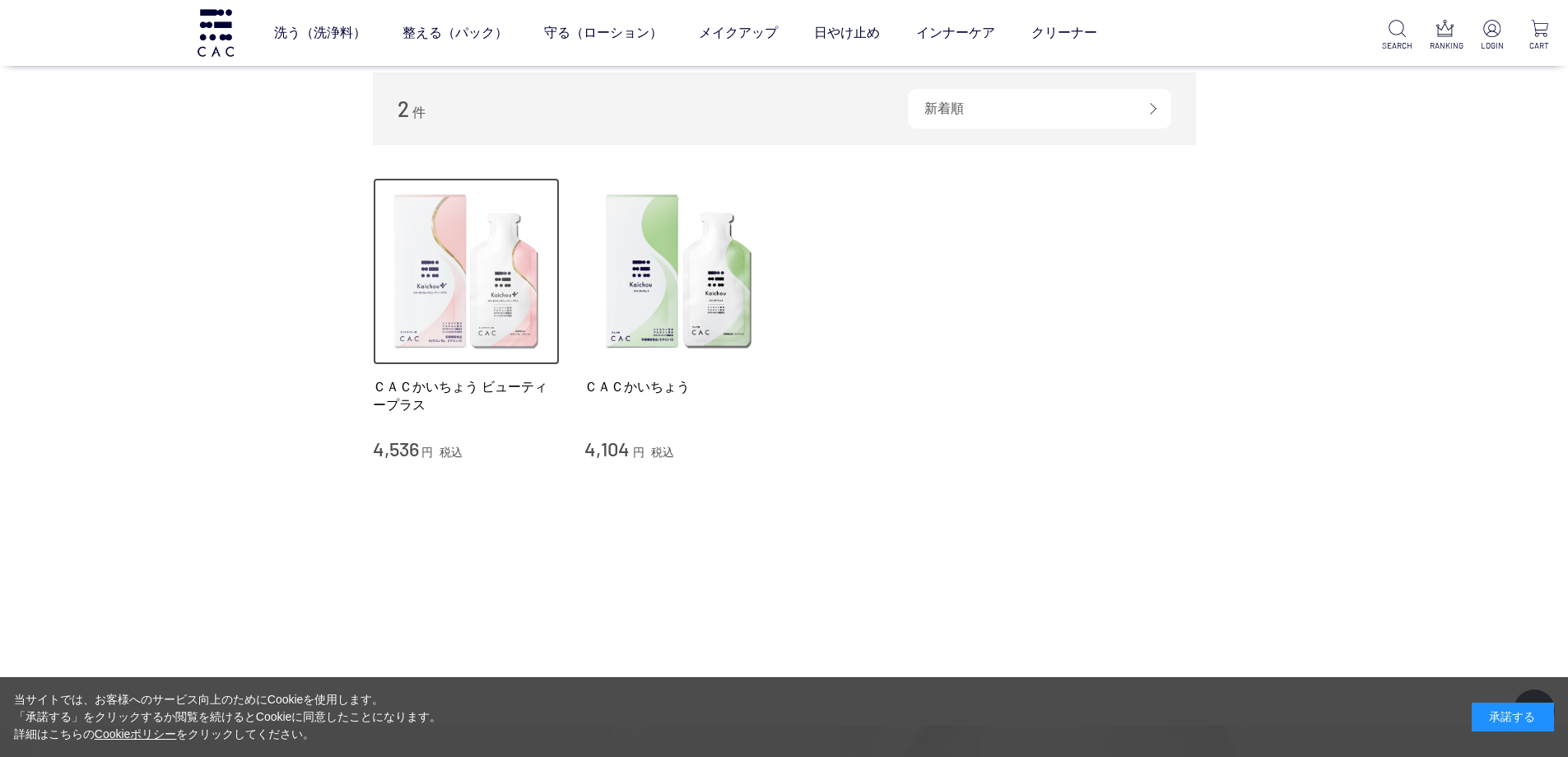
click at [481, 289] on img at bounding box center [466, 272] width 188 height 188
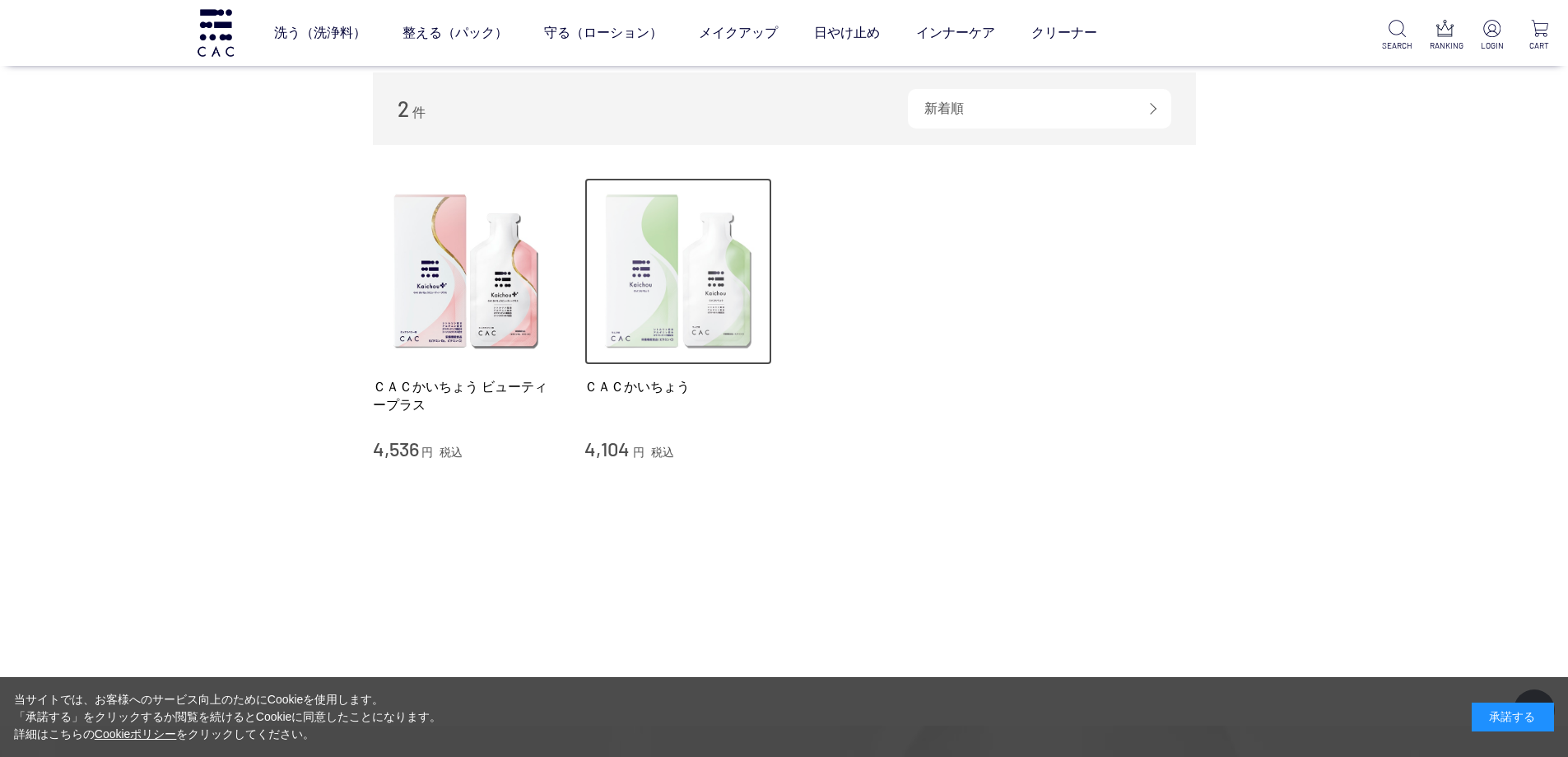
click at [702, 260] on img at bounding box center [678, 272] width 188 height 188
